Goal: Task Accomplishment & Management: Manage account settings

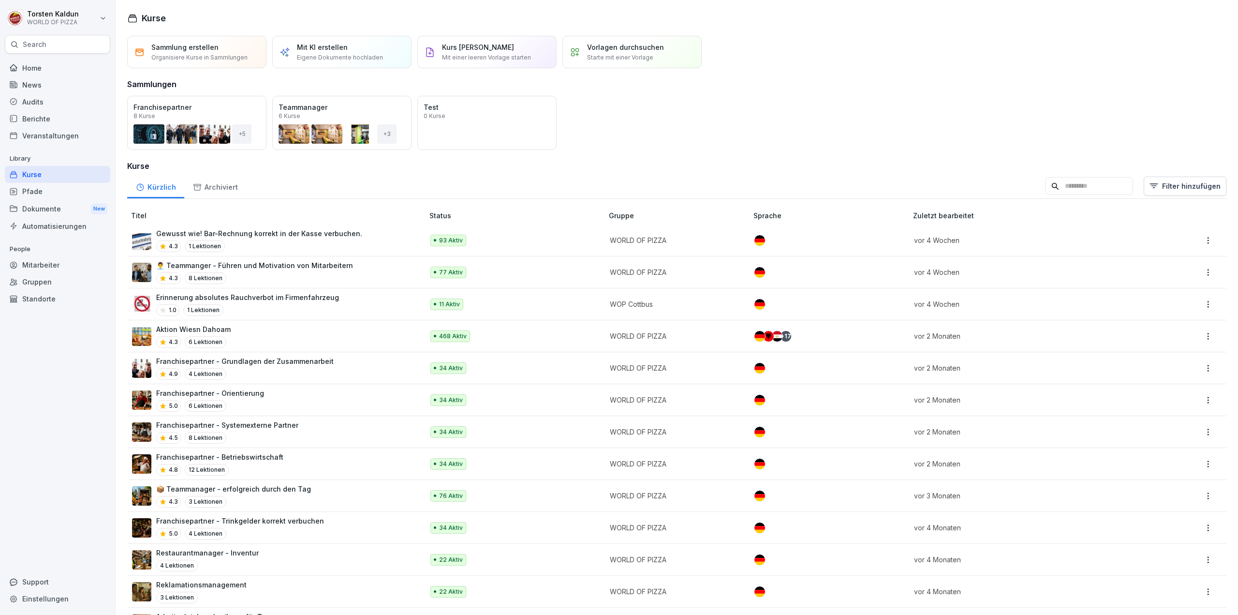
click at [47, 204] on div "Dokumente New" at bounding box center [57, 209] width 105 height 18
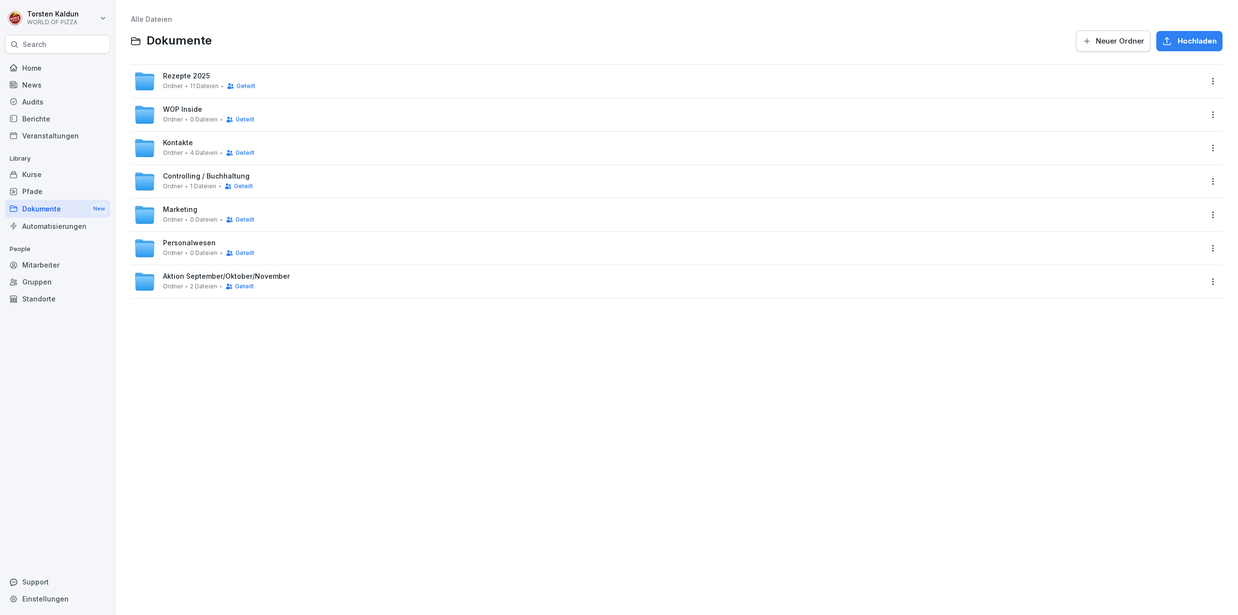
click at [314, 151] on div "Kontakte Ordner 4 Dateien Geteilt" at bounding box center [668, 147] width 1068 height 21
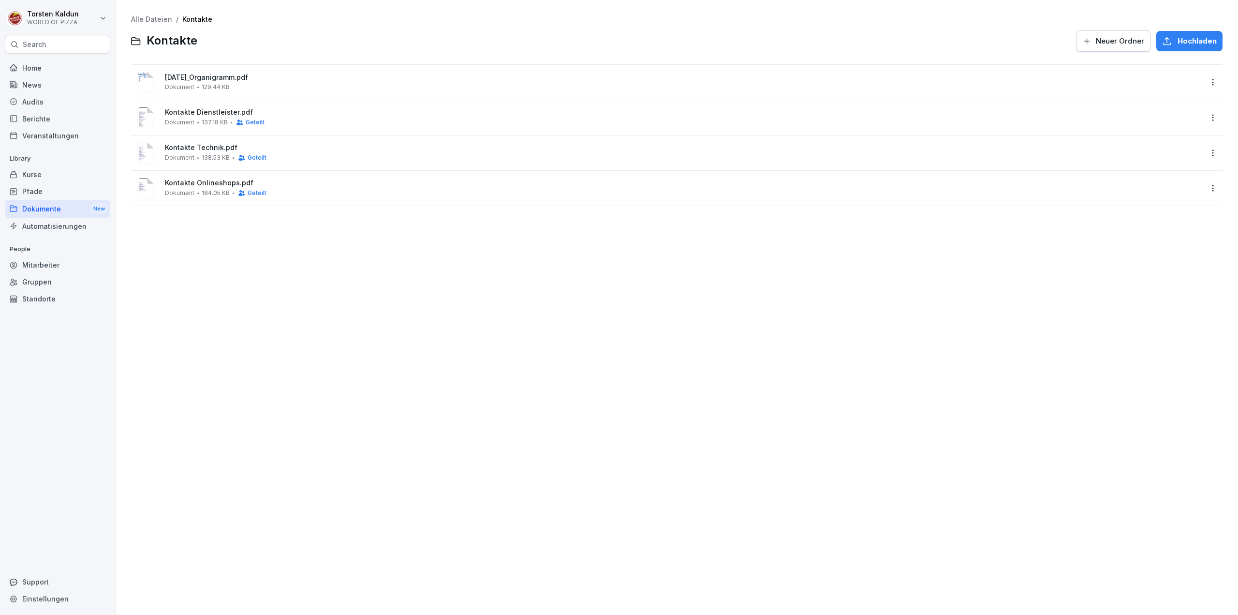
click at [1205, 116] on html "[PERSON_NAME] WORLD OF PIZZA Search Home News Audits Berichte Veranstaltungen L…" at bounding box center [619, 307] width 1238 height 615
click at [1158, 253] on div "Löschen" at bounding box center [1146, 254] width 31 height 12
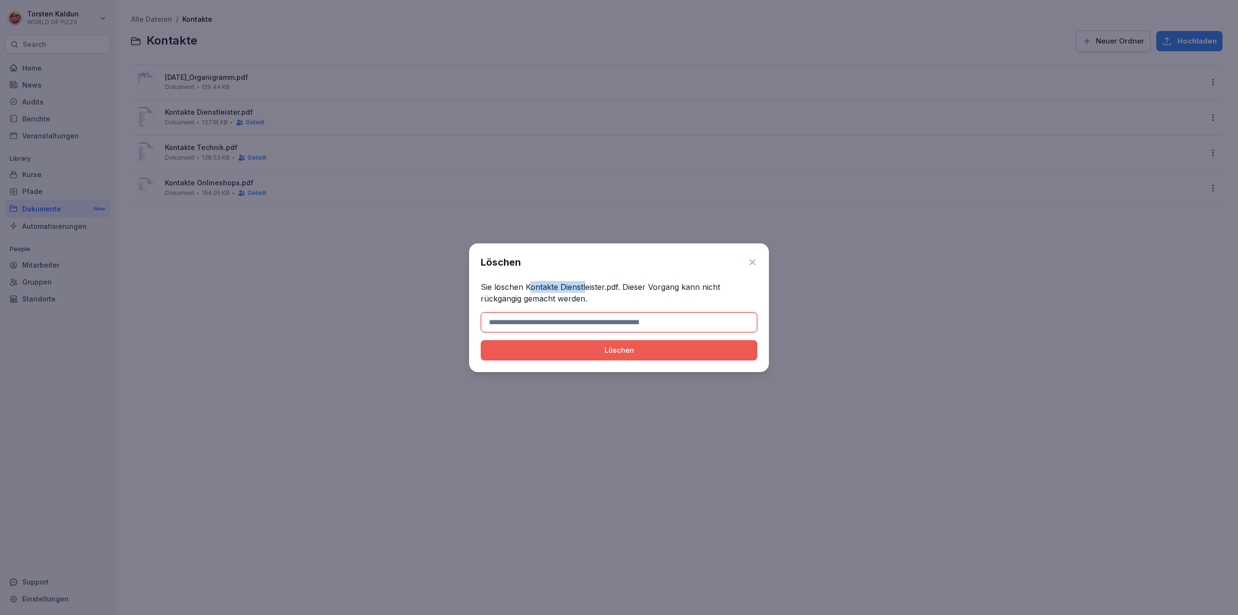
drag, startPoint x: 528, startPoint y: 286, endPoint x: 584, endPoint y: 284, distance: 56.2
click at [584, 284] on p "Sie löschen Kontakte Dienstleister.pdf. Dieser Vorgang kann nicht rückgängig ge…" at bounding box center [619, 292] width 277 height 23
drag, startPoint x: 527, startPoint y: 285, endPoint x: 618, endPoint y: 286, distance: 90.9
click at [618, 286] on p "Sie löschen Kontakte Dienstleister.pdf. Dieser Vorgang kann nicht rückgängig ge…" at bounding box center [619, 292] width 277 height 23
copy p "Kontakte Dienstleister.pdf"
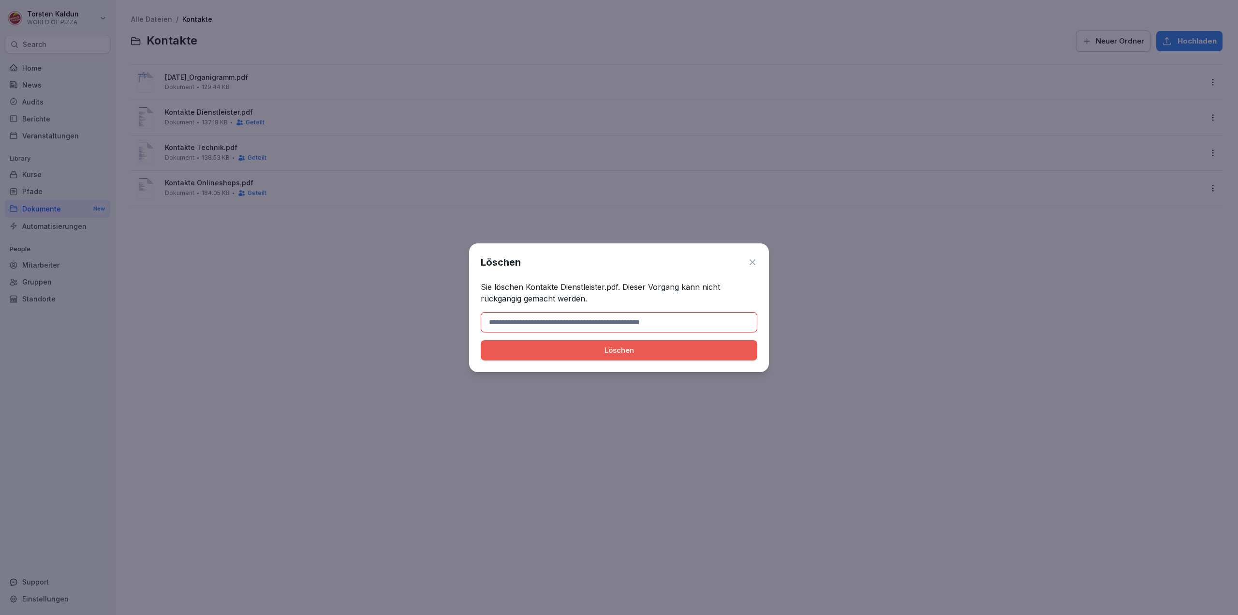
click at [662, 317] on input at bounding box center [619, 322] width 277 height 20
paste input "**********"
type input "**********"
click at [679, 354] on div "Löschen" at bounding box center [619, 350] width 261 height 11
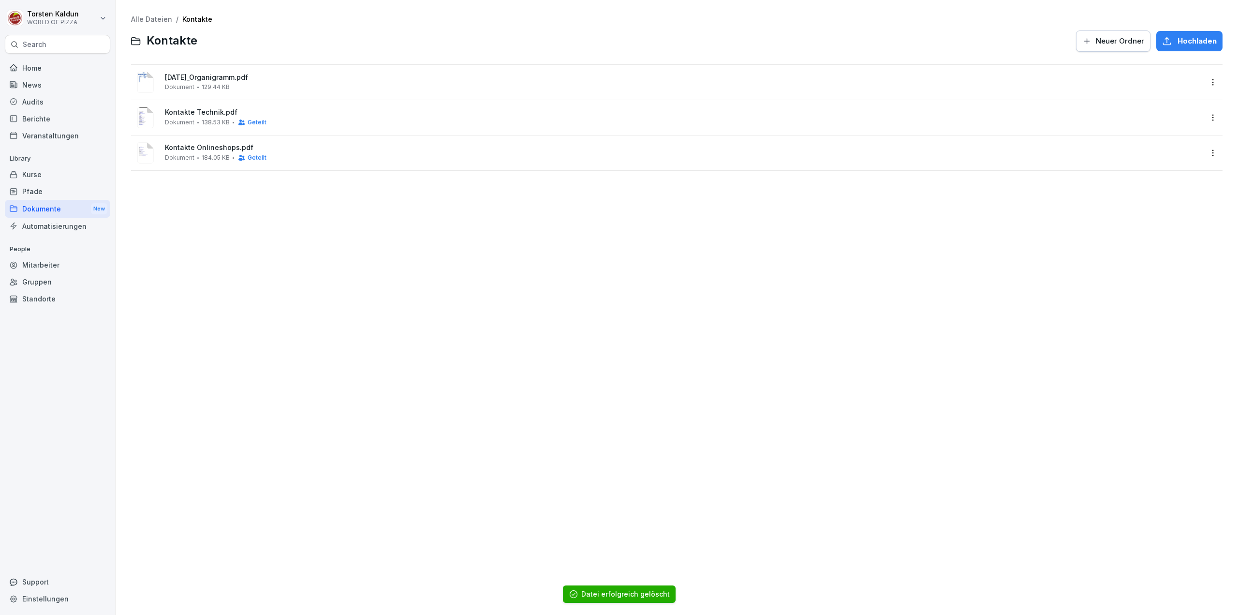
click at [1208, 113] on html "[PERSON_NAME] WORLD OF PIZZA Search Home News Audits Berichte Veranstaltungen L…" at bounding box center [619, 307] width 1238 height 615
click at [1160, 254] on div "Löschen" at bounding box center [1146, 254] width 31 height 12
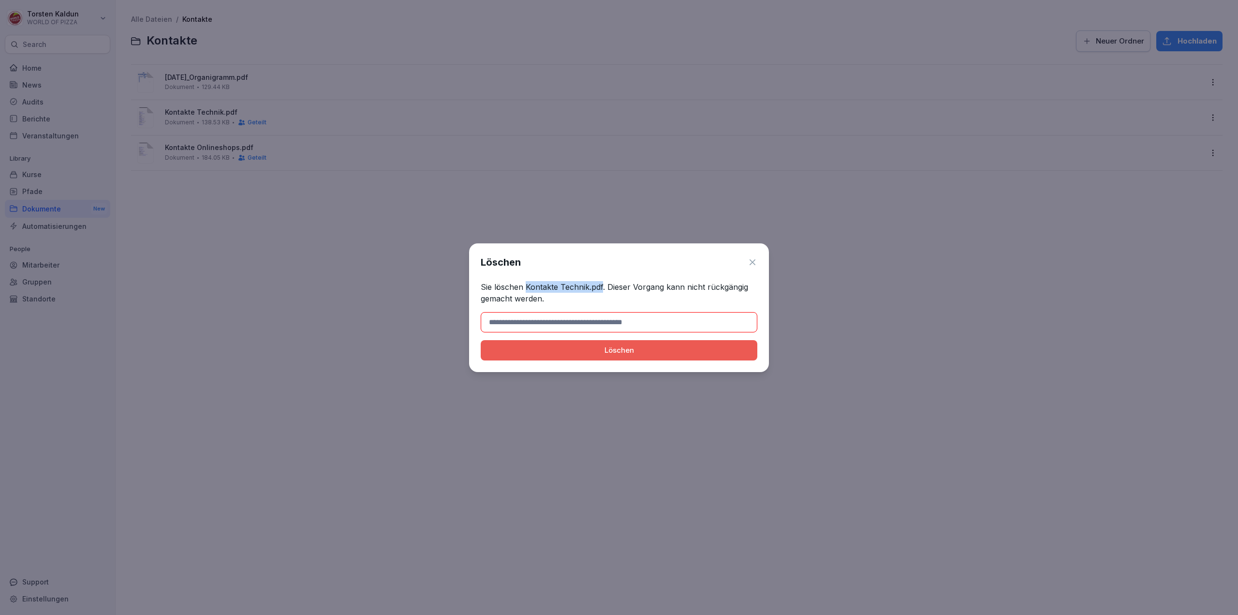
drag, startPoint x: 526, startPoint y: 286, endPoint x: 602, endPoint y: 284, distance: 76.0
click at [602, 284] on p "Sie löschen Kontakte Technik.pdf. Dieser Vorgang kann nicht rückgängig gemacht …" at bounding box center [619, 292] width 277 height 23
copy p "Kontakte Technik.pdf"
click at [635, 327] on input at bounding box center [619, 322] width 277 height 20
paste input "**********"
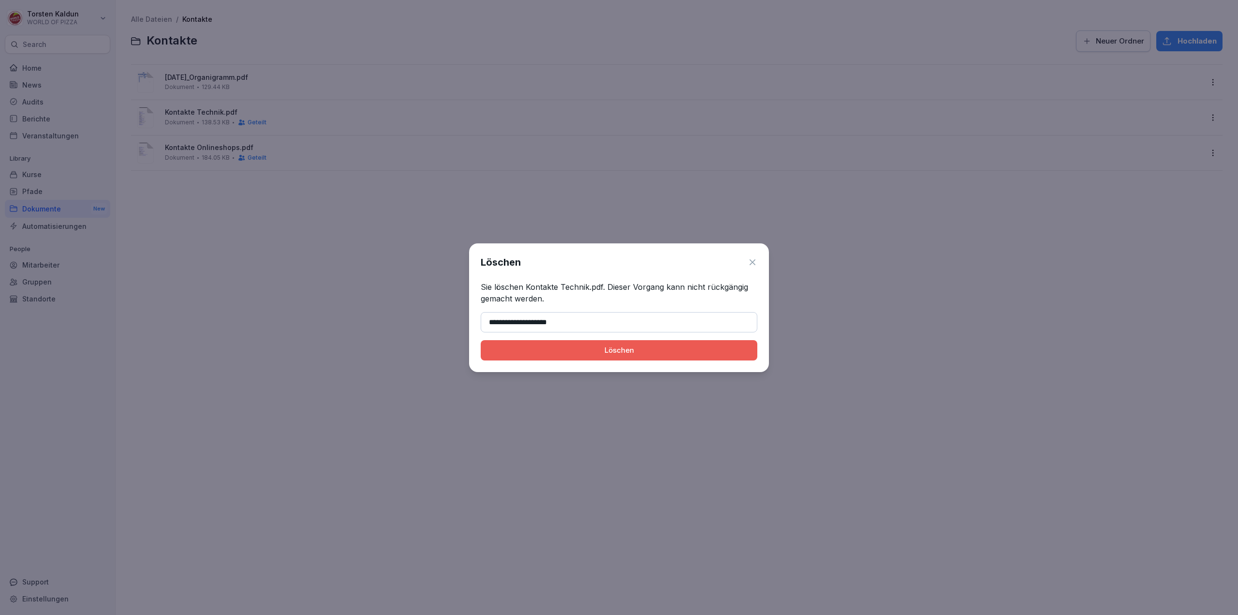
type input "**********"
click at [624, 351] on div "Löschen" at bounding box center [619, 350] width 261 height 11
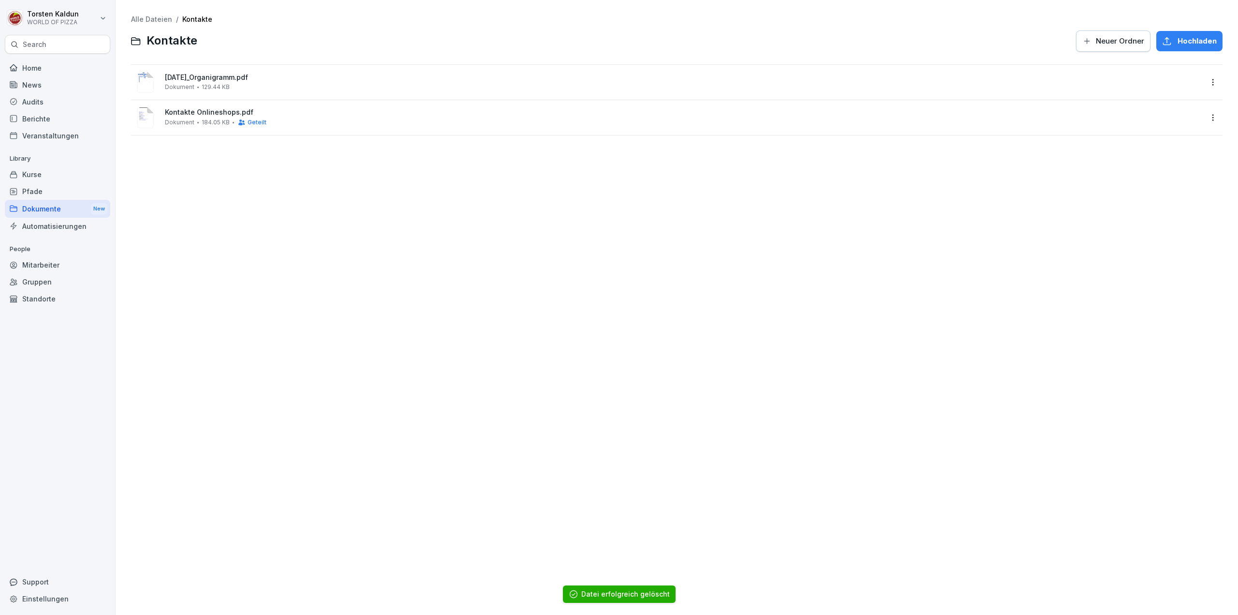
click at [1203, 117] on html "[PERSON_NAME] WORLD OF PIZZA Search Home News Audits Berichte Veranstaltungen L…" at bounding box center [619, 307] width 1238 height 615
click at [1155, 251] on div "Löschen" at bounding box center [1146, 254] width 31 height 12
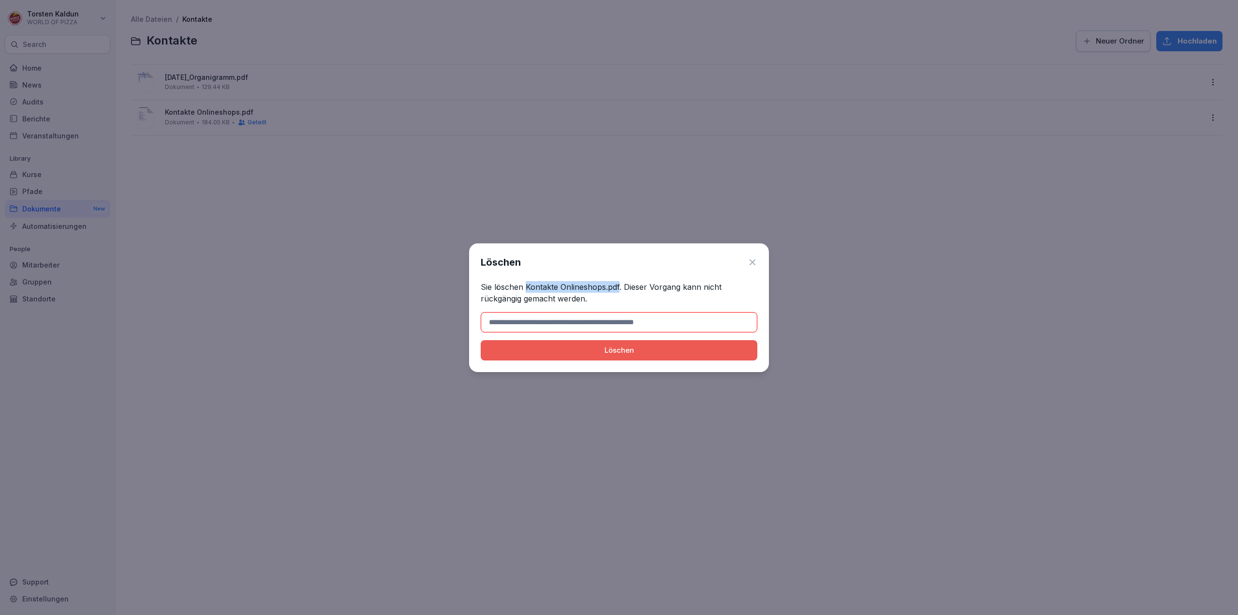
drag, startPoint x: 526, startPoint y: 285, endPoint x: 613, endPoint y: 324, distance: 94.8
click at [618, 290] on p "Sie löschen Kontakte Onlineshops.pdf. Dieser Vorgang kann nicht rückgängig gema…" at bounding box center [619, 292] width 277 height 23
copy p "Kontakte Onlineshops.pdf"
drag, startPoint x: 614, startPoint y: 314, endPoint x: 617, endPoint y: 321, distance: 7.4
click at [614, 314] on input at bounding box center [619, 322] width 277 height 20
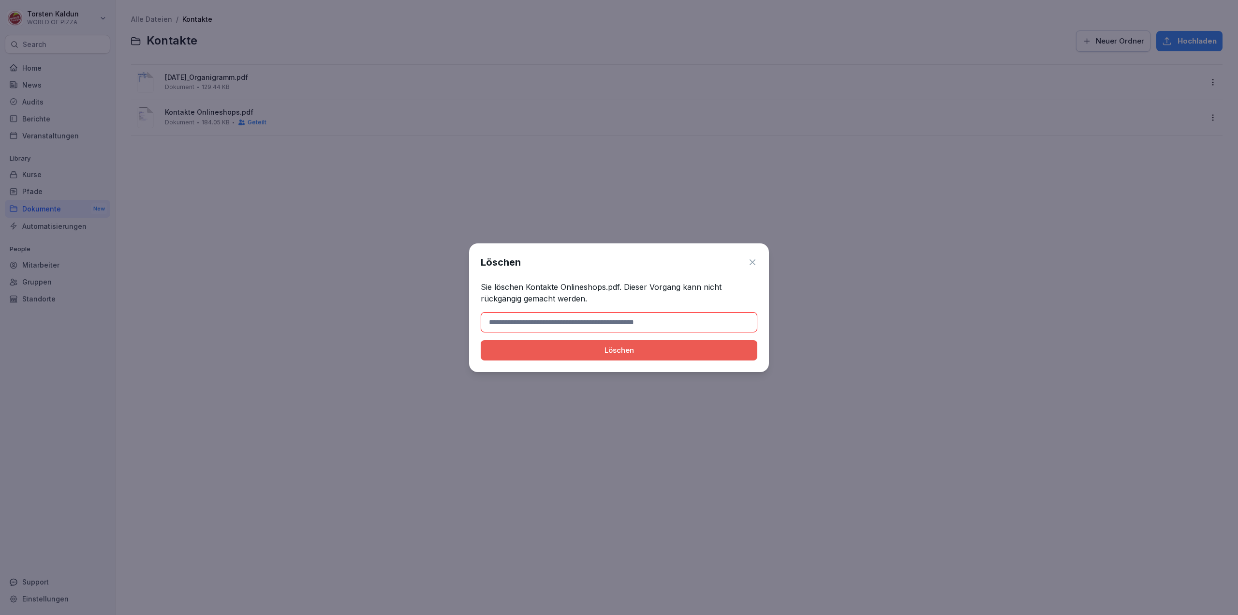
type input "*"
paste input "**********"
type input "**********"
click at [648, 354] on div "Löschen" at bounding box center [619, 350] width 261 height 11
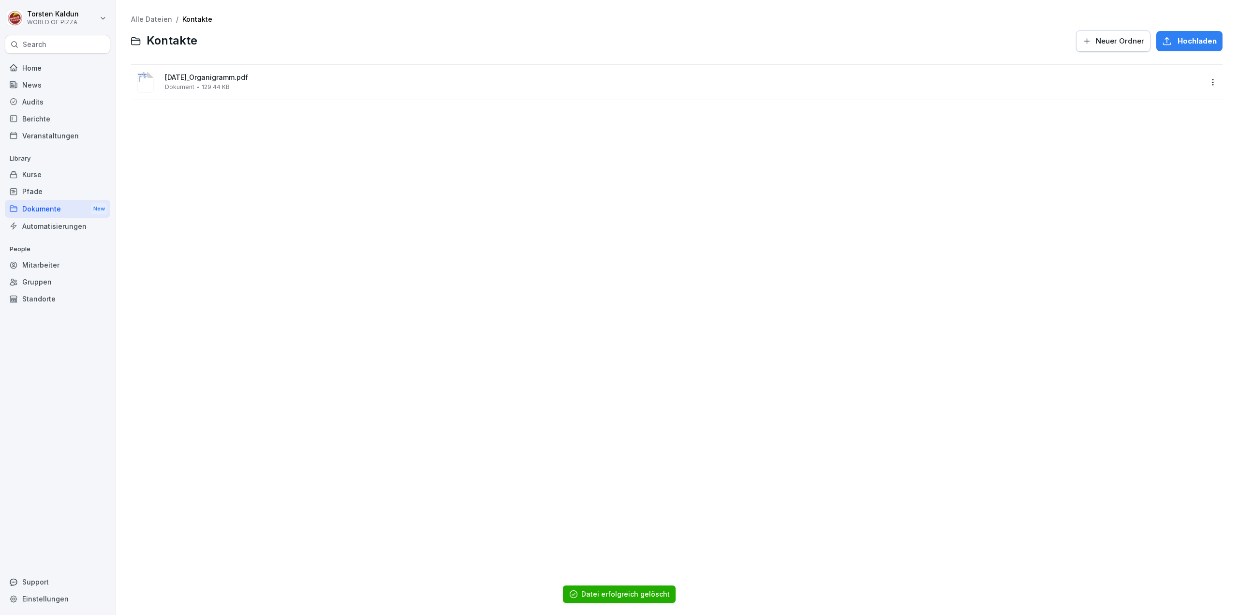
click at [1193, 39] on span "Hochladen" at bounding box center [1197, 41] width 39 height 11
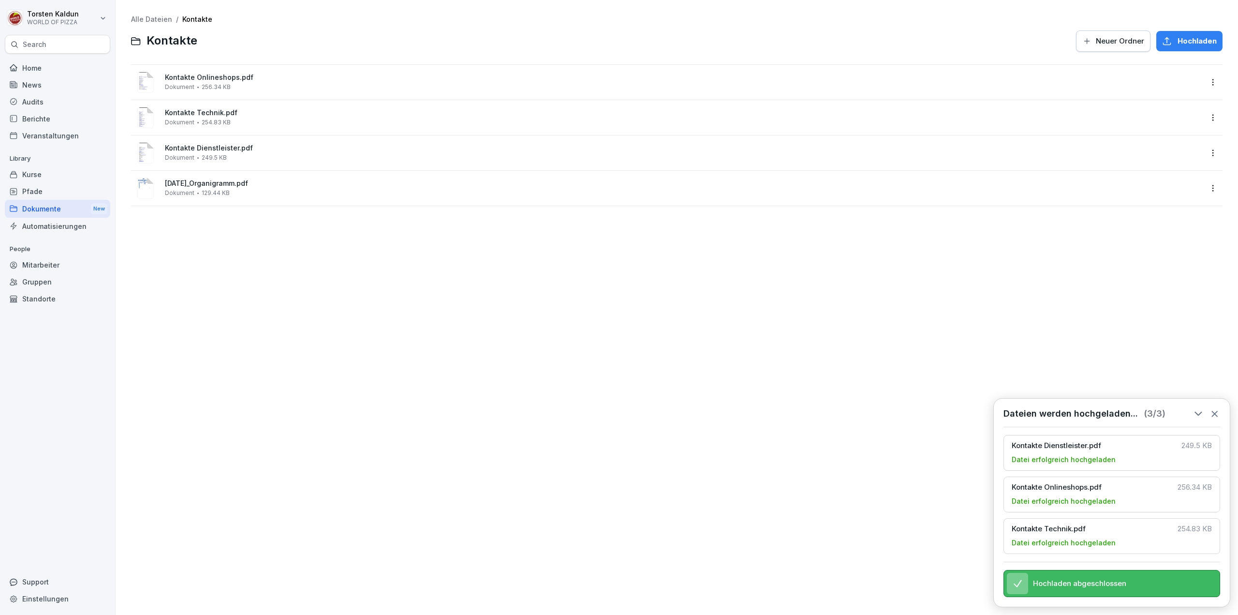
click at [1216, 408] on icon at bounding box center [1215, 413] width 11 height 11
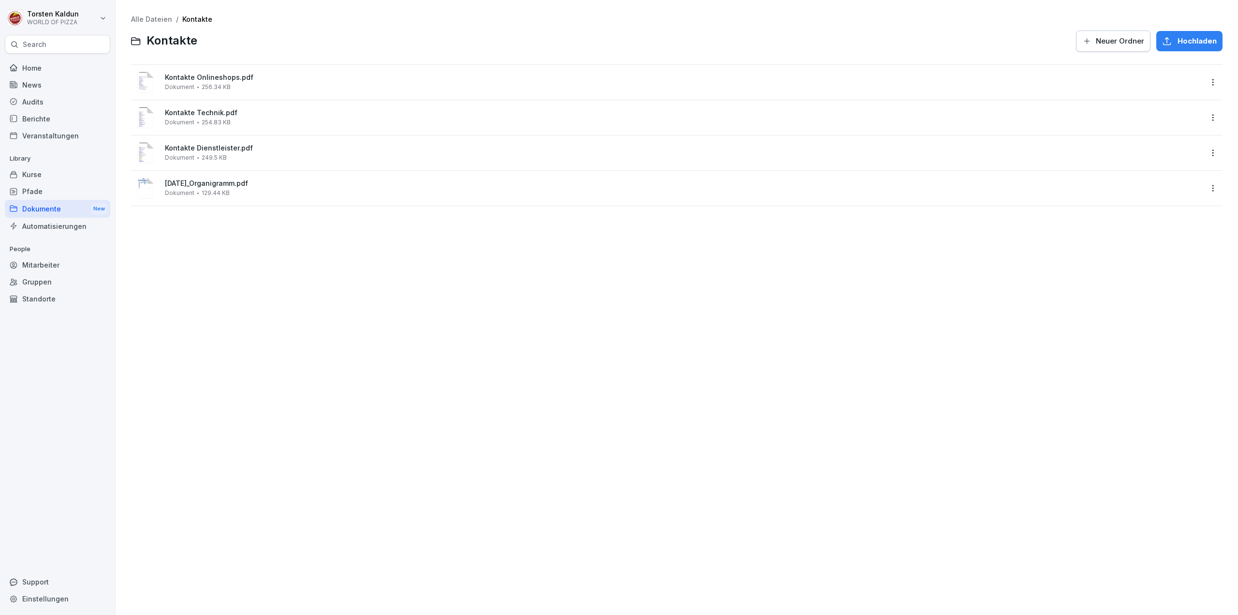
click at [944, 593] on div "Alle Dateien / Kontakte Kontakte Neuer Ordner Hochladen Kontakte Onlineshops.pd…" at bounding box center [677, 307] width 1108 height 600
